Goal: Information Seeking & Learning: Learn about a topic

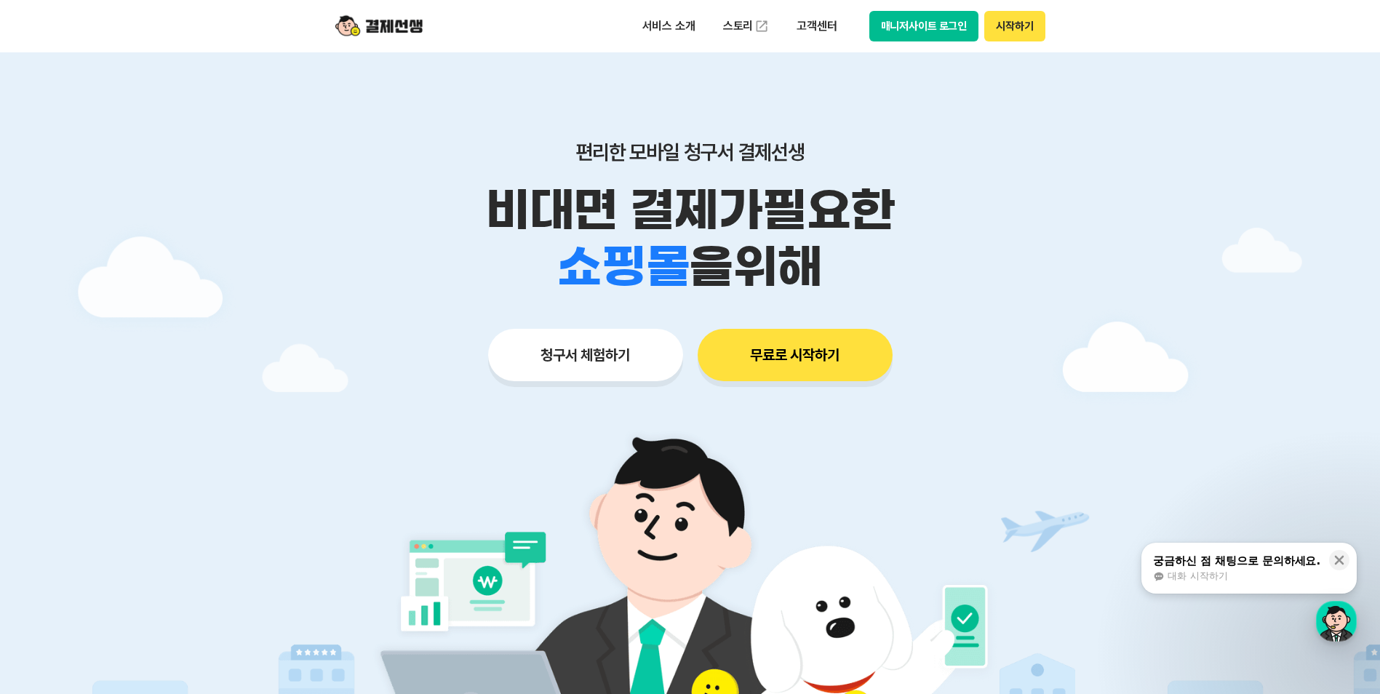
click at [1335, 311] on div at bounding box center [690, 436] width 1380 height 768
click at [930, 28] on button "매니저사이트 로그인" at bounding box center [925, 26] width 110 height 31
click at [1269, 573] on div "대화 시작하기" at bounding box center [1236, 576] width 167 height 13
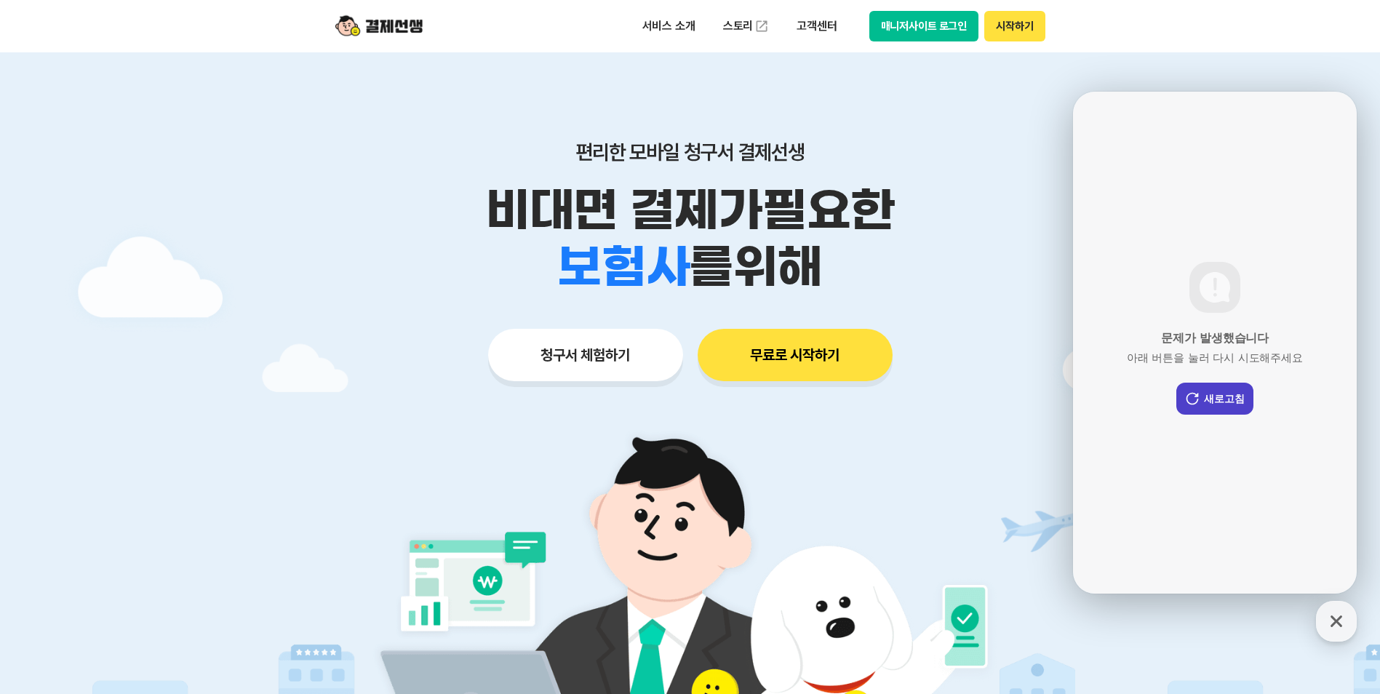
click at [1220, 405] on button "새로고침" at bounding box center [1215, 399] width 77 height 32
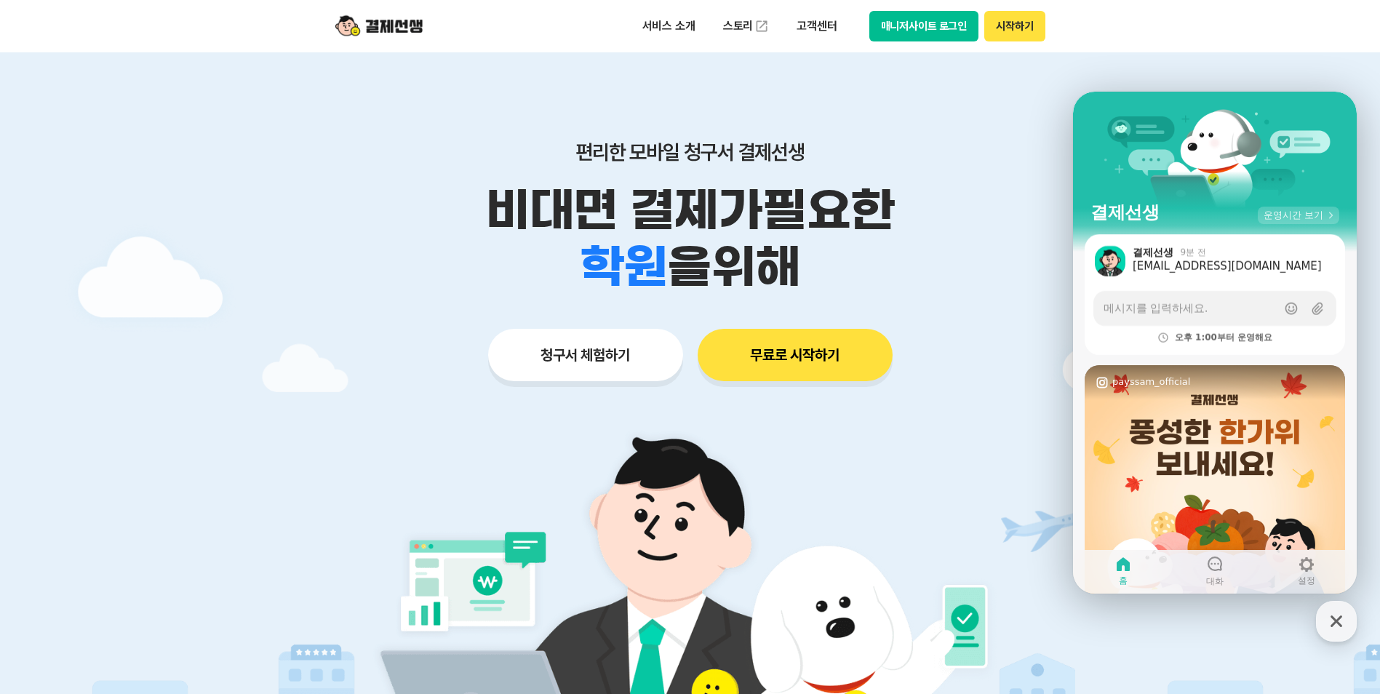
click at [1292, 209] on span "운영시간 보기" at bounding box center [1294, 215] width 60 height 13
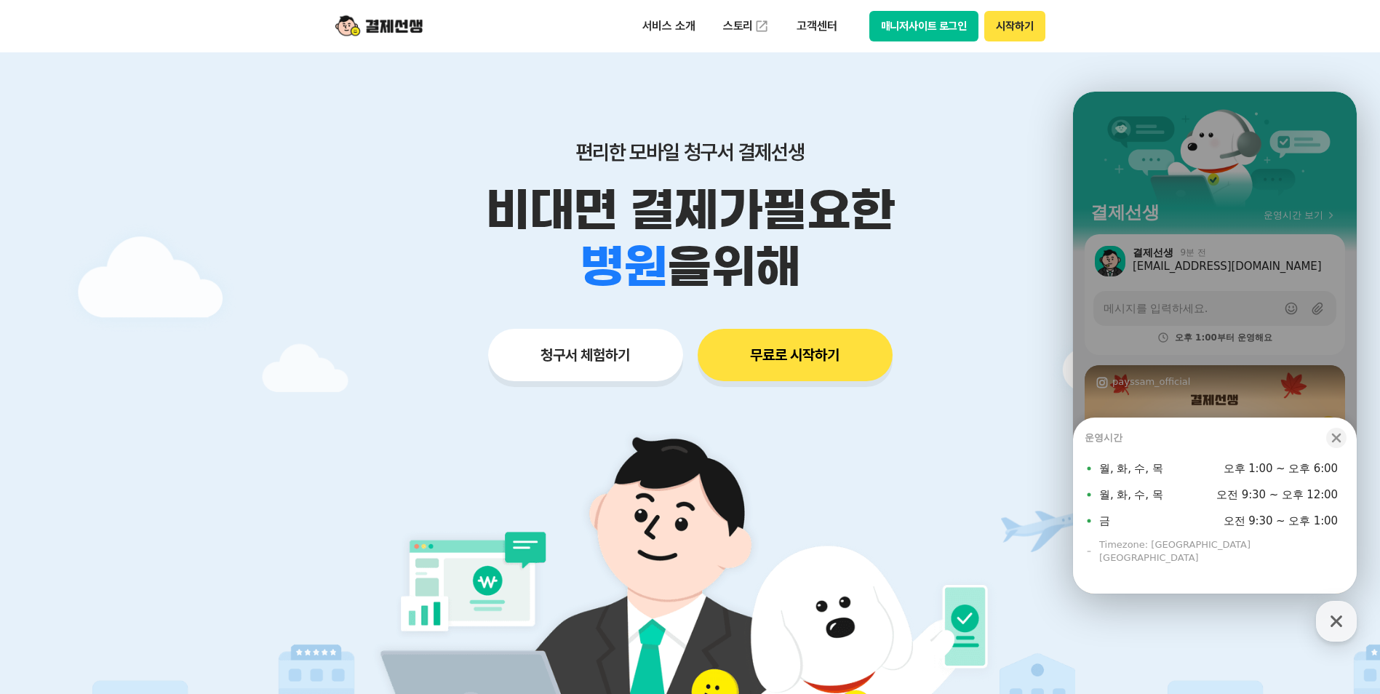
click at [947, 448] on img at bounding box center [690, 616] width 680 height 408
click at [1340, 443] on icon "button" at bounding box center [1336, 438] width 9 height 9
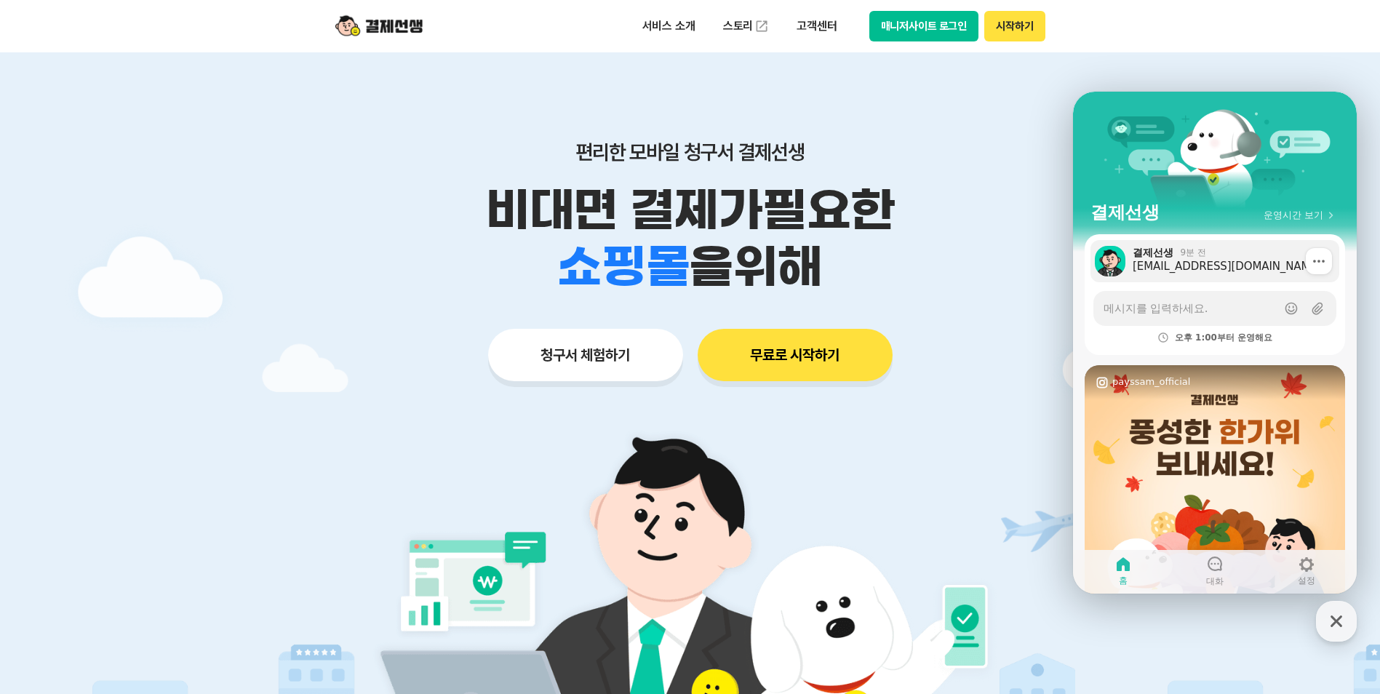
click at [1223, 265] on div "[EMAIL_ADDRESS][DOMAIN_NAME]" at bounding box center [1231, 266] width 196 height 15
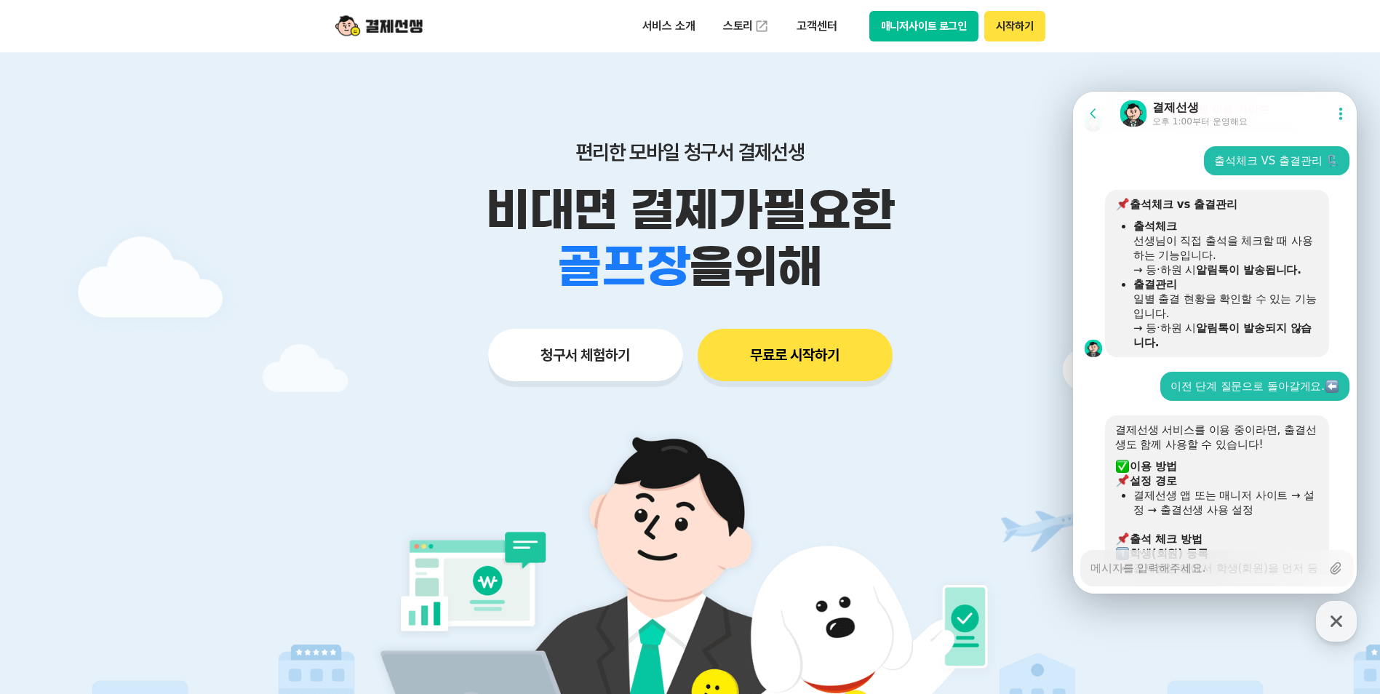
scroll to position [1455, 0]
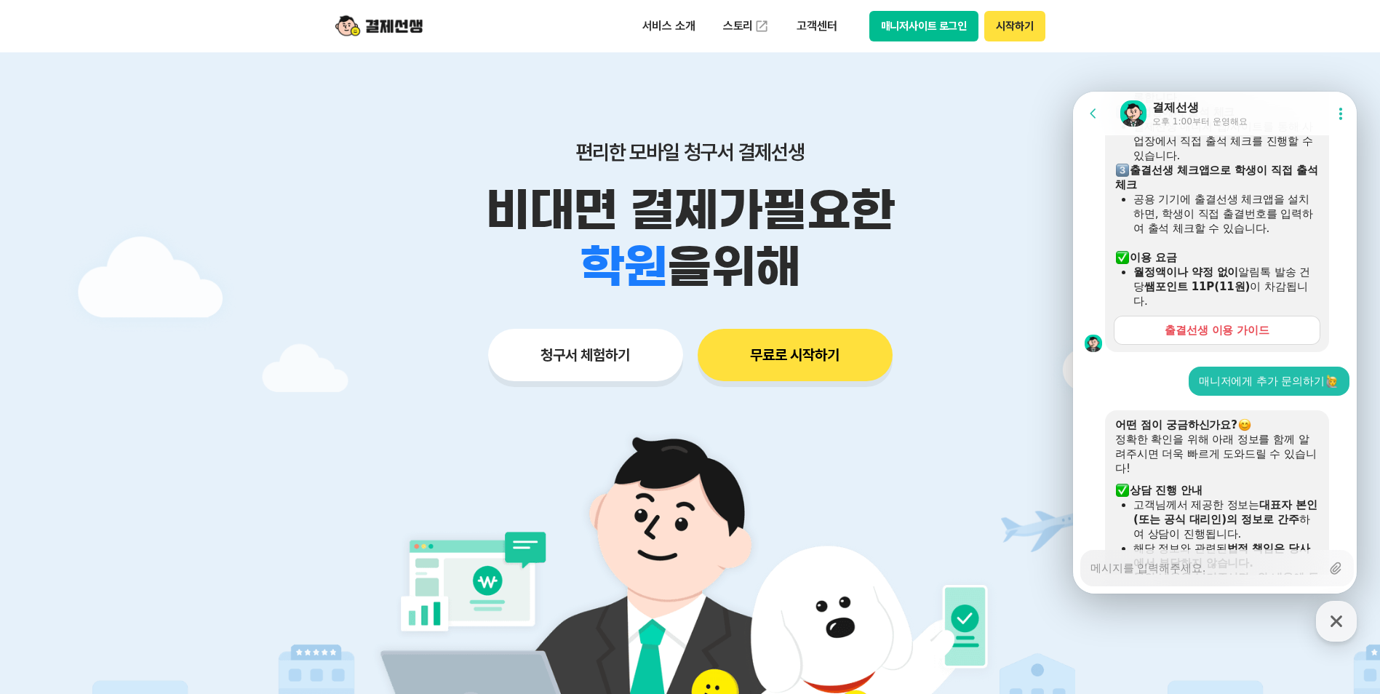
click at [1234, 325] on div "출결선생 이용 가이드" at bounding box center [1217, 330] width 105 height 15
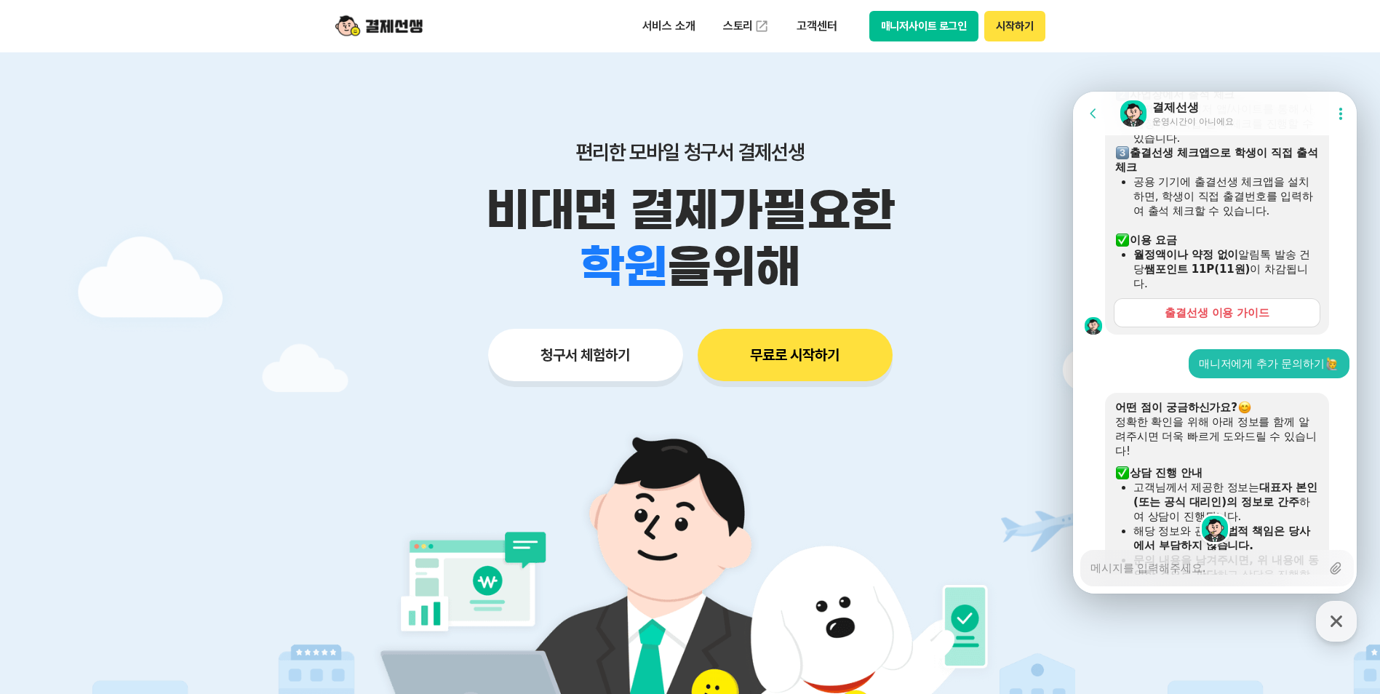
type textarea "x"
